Goal: Task Accomplishment & Management: Use online tool/utility

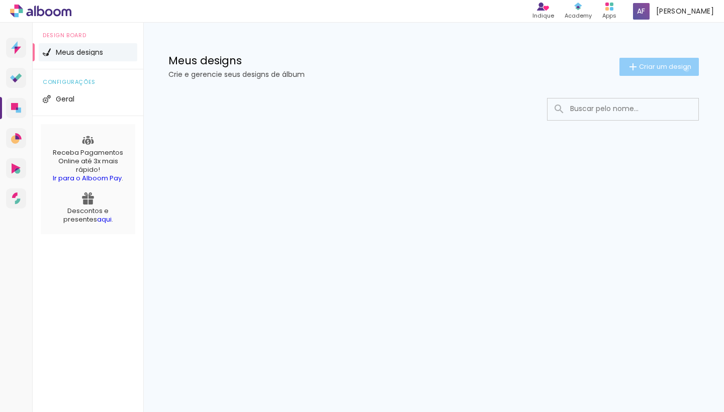
click at [685, 69] on span "Criar um design" at bounding box center [665, 66] width 52 height 7
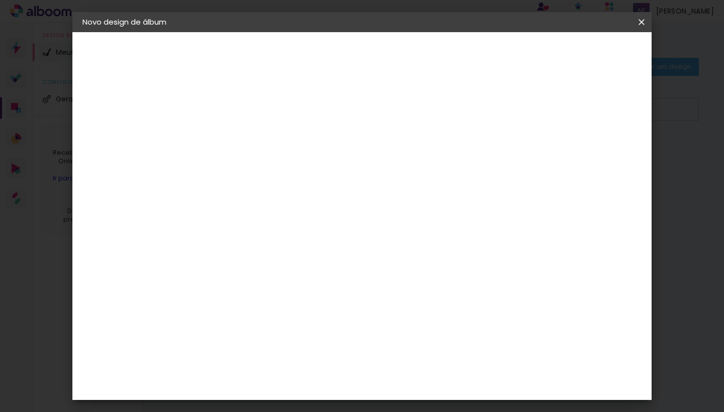
click at [247, 134] on input at bounding box center [247, 135] width 0 height 16
type input "tste"
click at [0, 0] on slot "Avançar" at bounding box center [0, 0] width 0 height 0
click at [645, 23] on iron-icon at bounding box center [642, 22] width 12 height 10
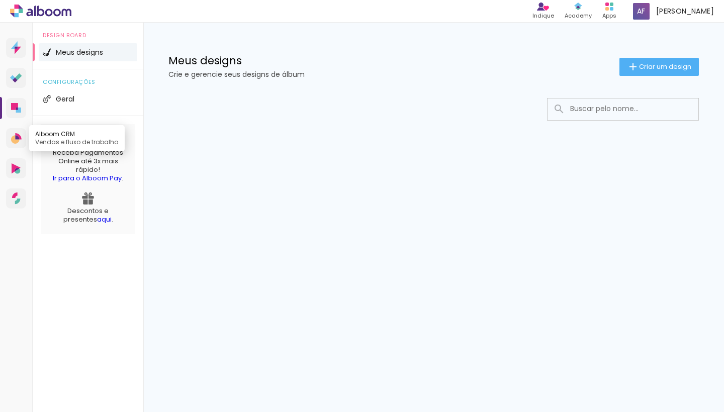
click at [22, 137] on link "Alboom CRM Vendas e fluxo de trabalho" at bounding box center [16, 138] width 20 height 20
click at [14, 170] on icon at bounding box center [16, 168] width 9 height 11
